Goal: Check status: Check status

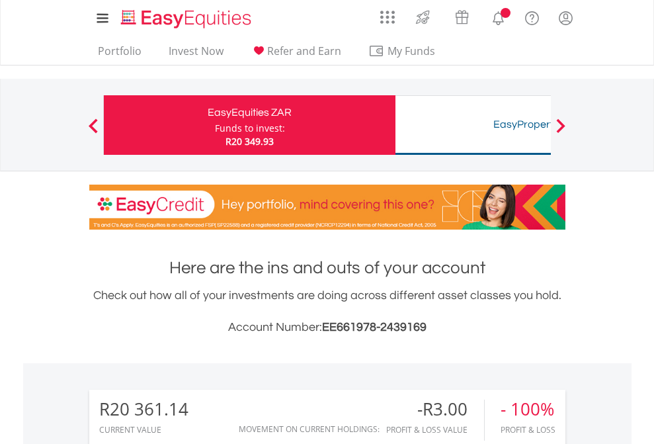
scroll to position [127, 208]
click at [215, 125] on div "Funds to invest:" at bounding box center [250, 128] width 70 height 13
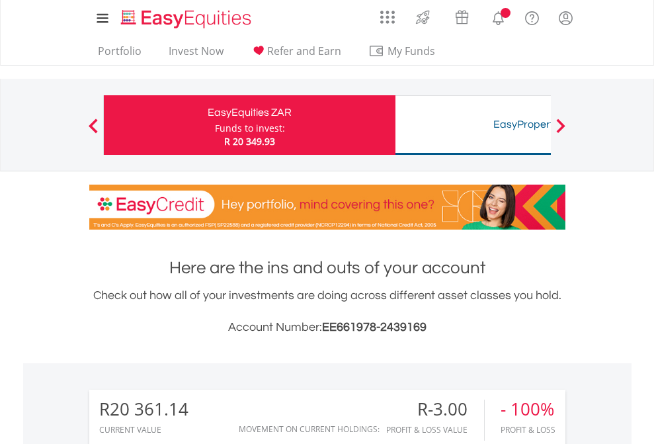
scroll to position [127, 208]
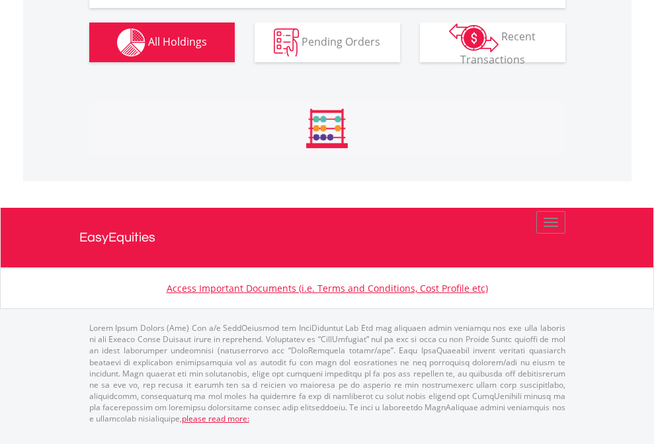
scroll to position [1524, 0]
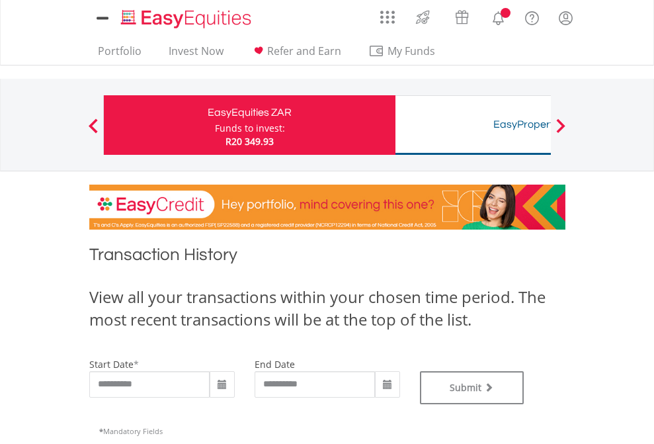
type input "**********"
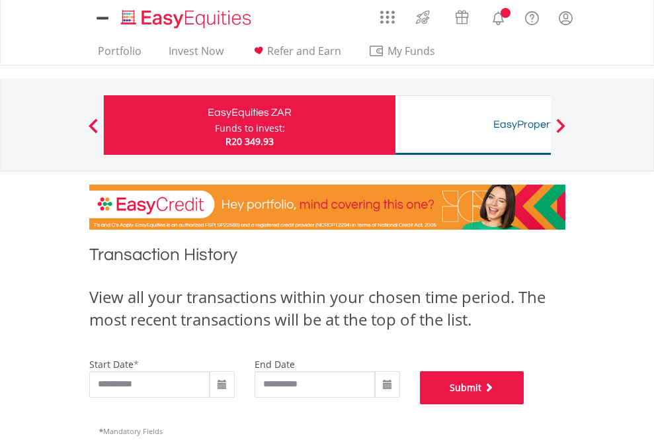
click at [524, 404] on button "Submit" at bounding box center [472, 387] width 104 height 33
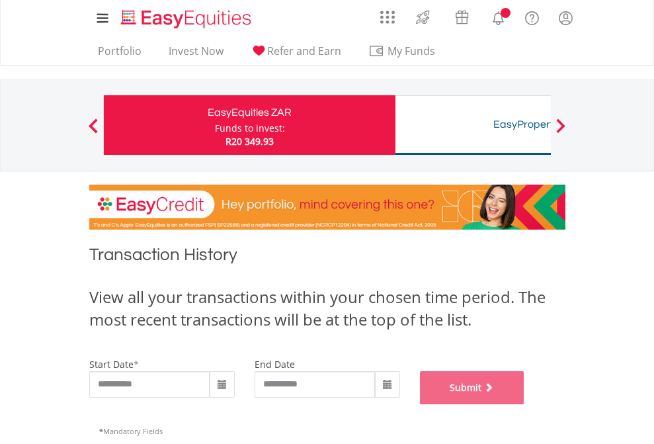
scroll to position [536, 0]
